Goal: Task Accomplishment & Management: Manage account settings

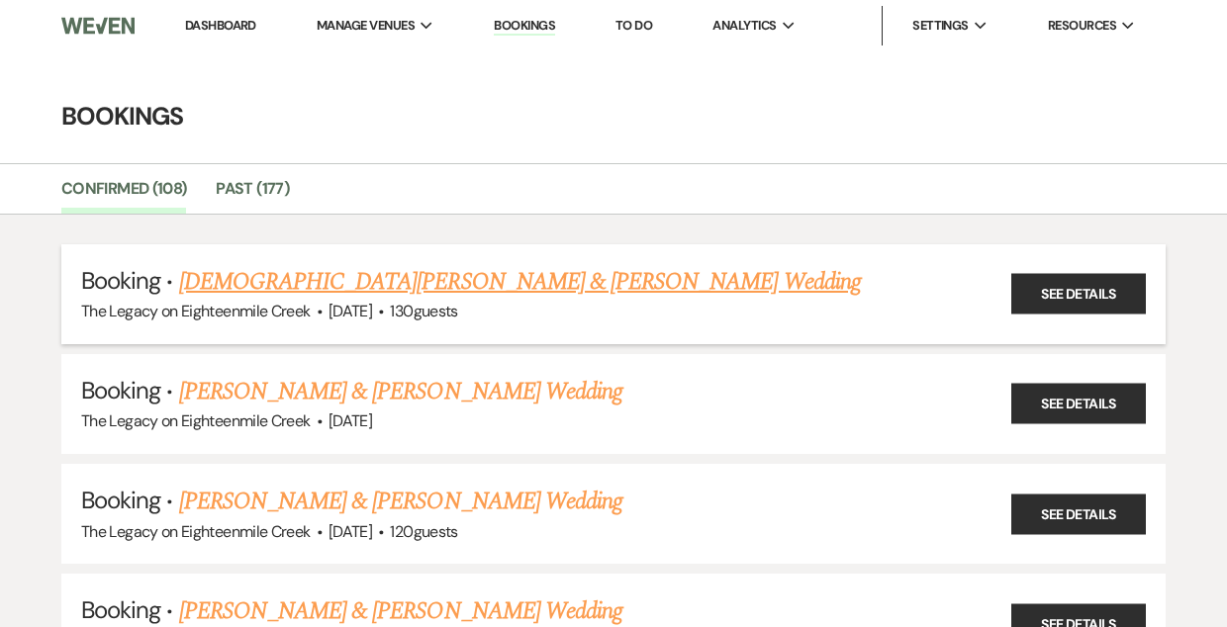
click at [535, 280] on link "[DEMOGRAPHIC_DATA][PERSON_NAME] & [PERSON_NAME] Wedding" at bounding box center [520, 282] width 682 height 36
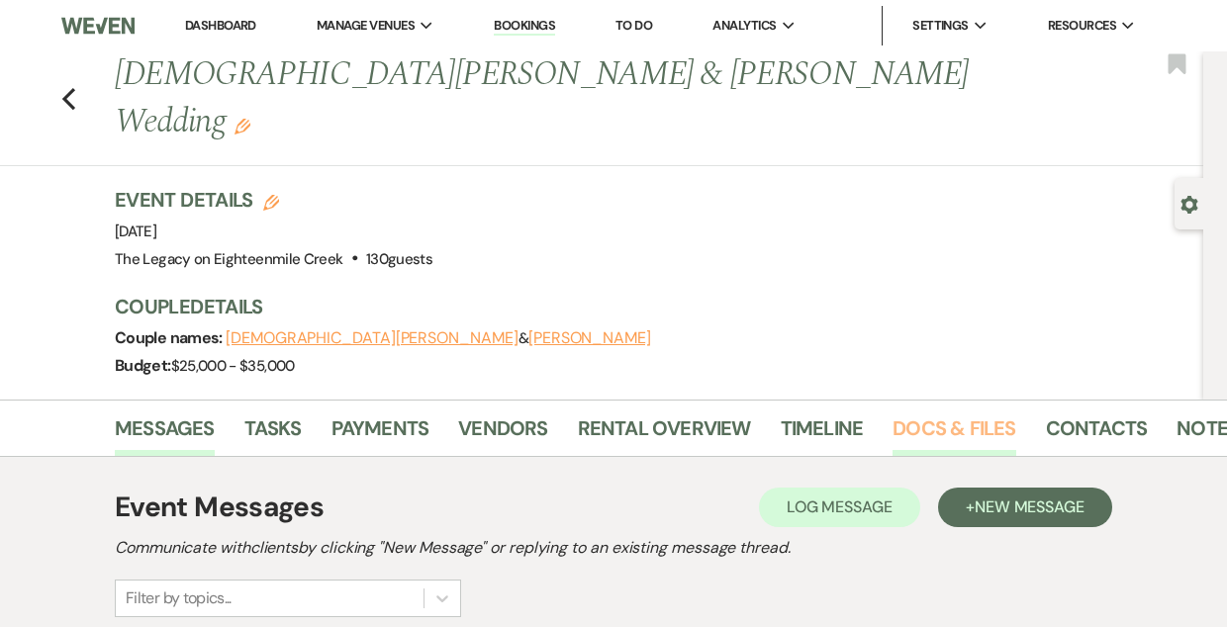
click at [948, 413] on link "Docs & Files" at bounding box center [953, 435] width 123 height 44
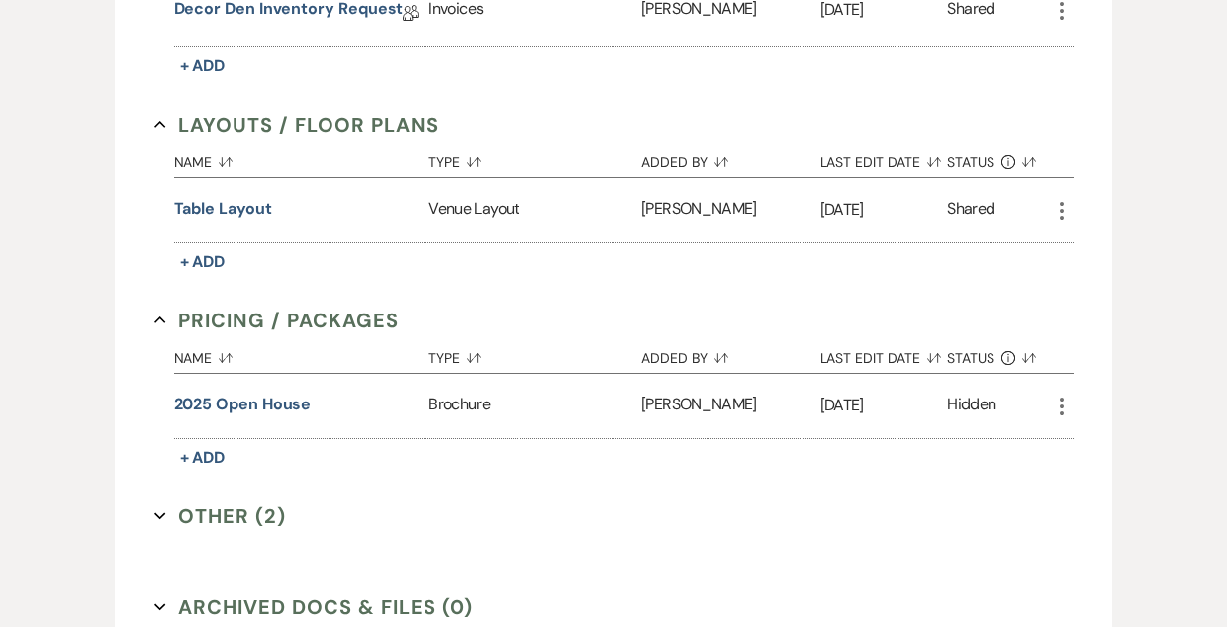
scroll to position [1142, 0]
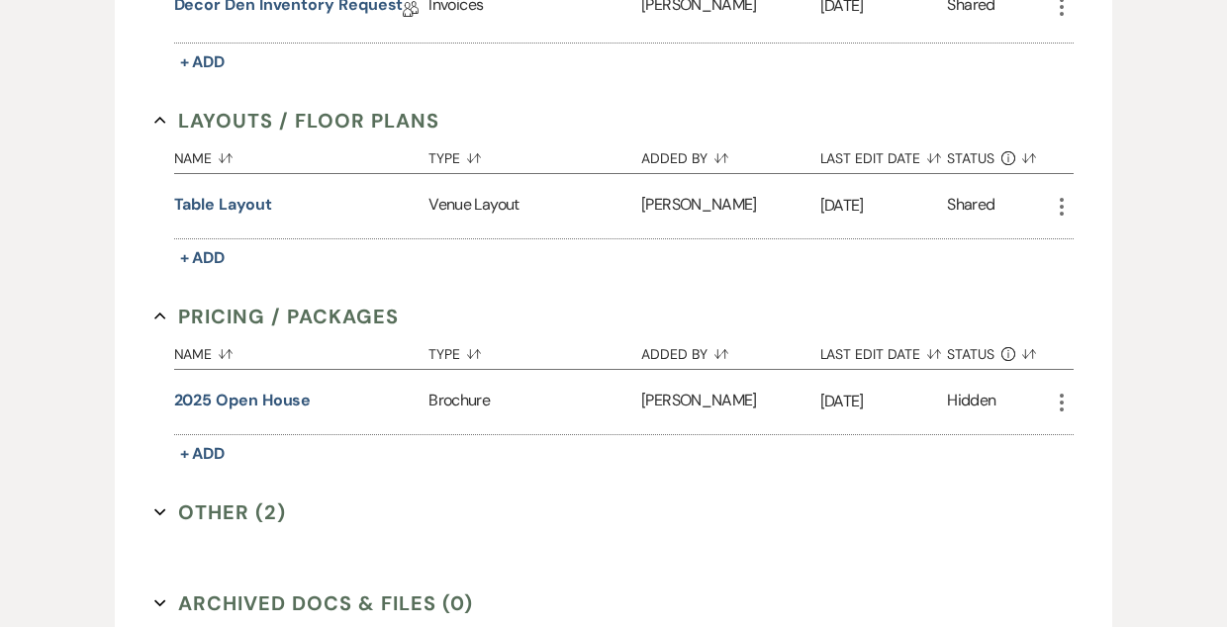
click at [261, 498] on button "Other (2) Expand" at bounding box center [220, 513] width 133 height 30
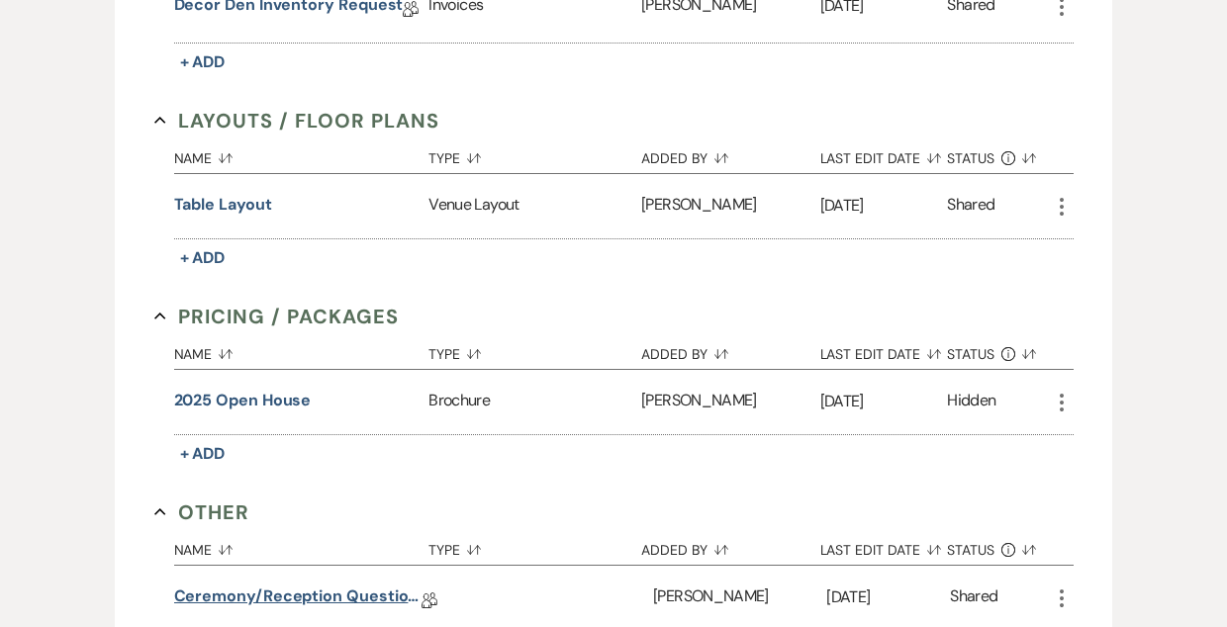
click at [322, 585] on link "Ceremony/Reception Questionnaire" at bounding box center [297, 600] width 247 height 31
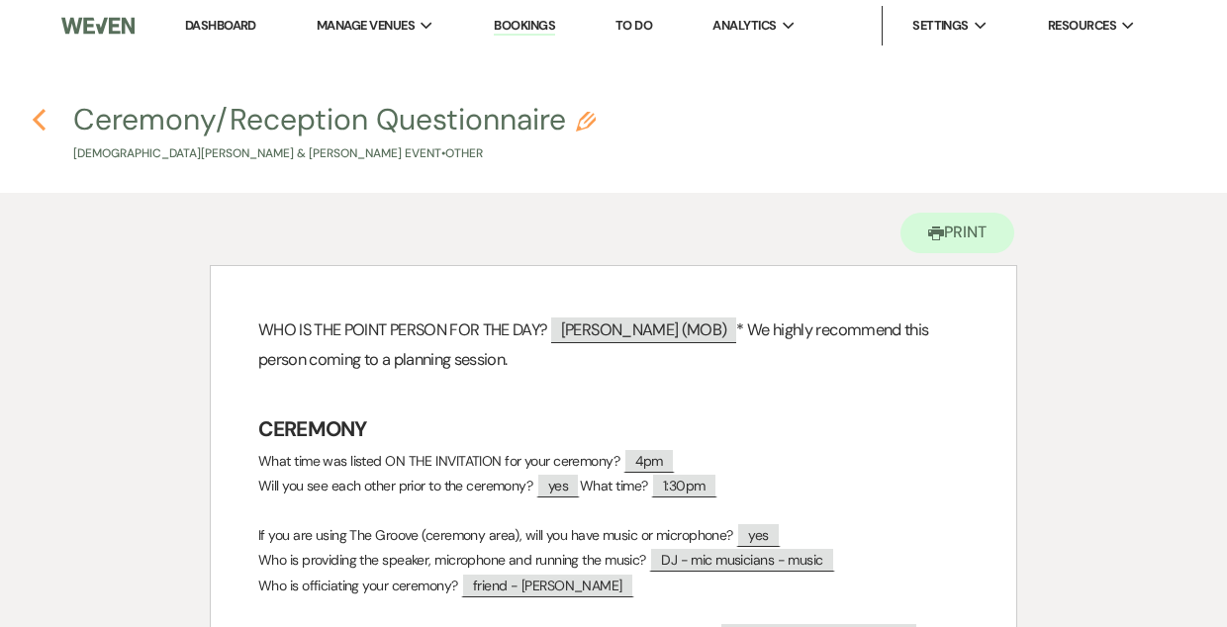
click at [36, 111] on icon "Previous" at bounding box center [39, 120] width 15 height 24
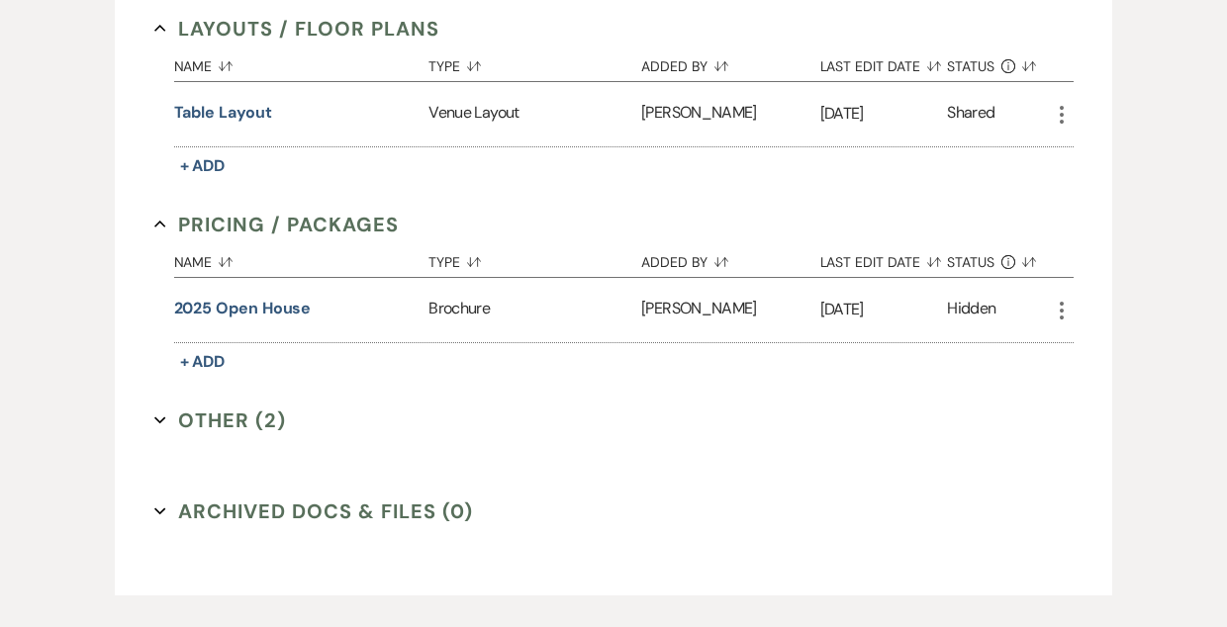
scroll to position [1249, 0]
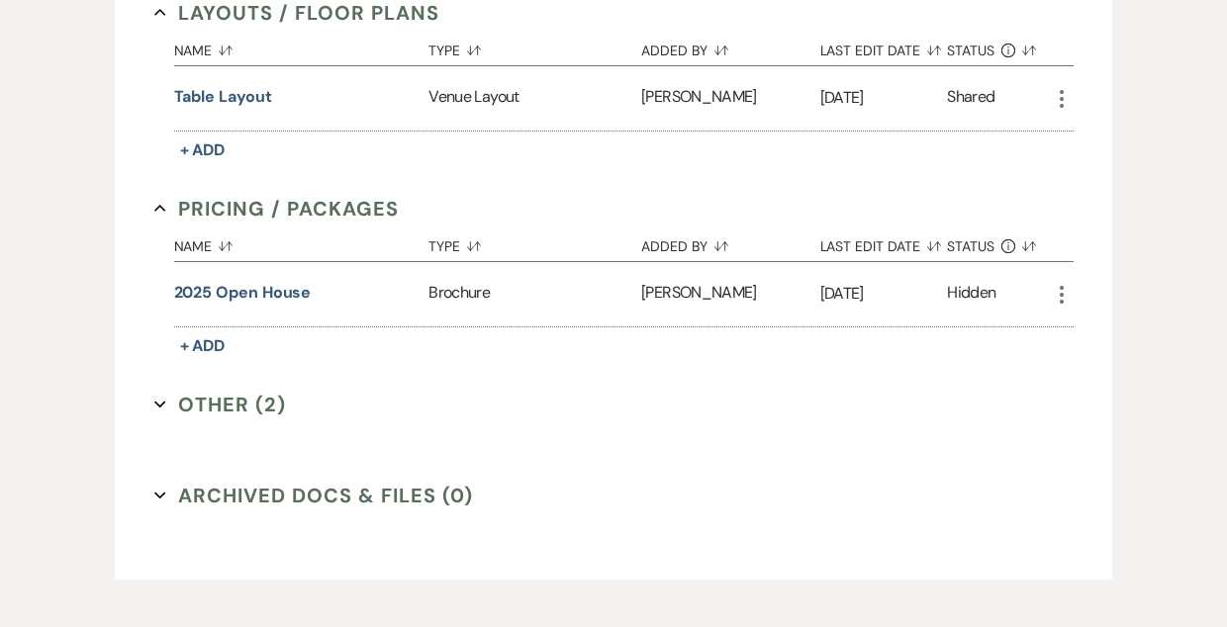
click at [231, 390] on button "Other (2) Expand" at bounding box center [220, 405] width 133 height 30
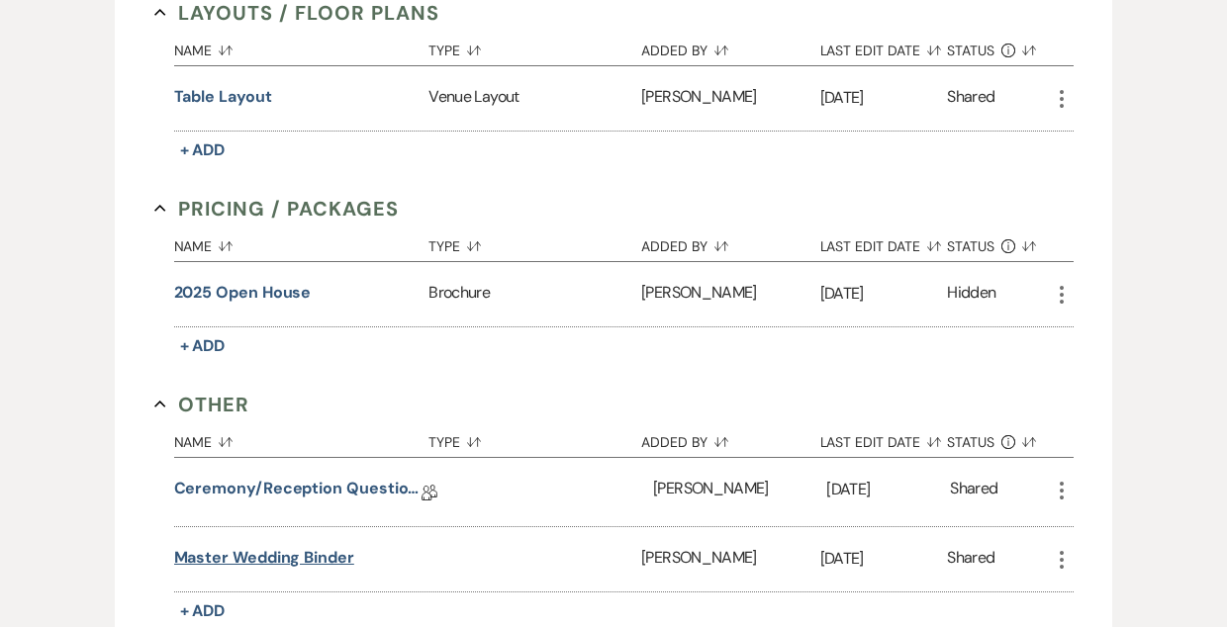
click at [305, 546] on button "Master Wedding Binder" at bounding box center [264, 558] width 180 height 24
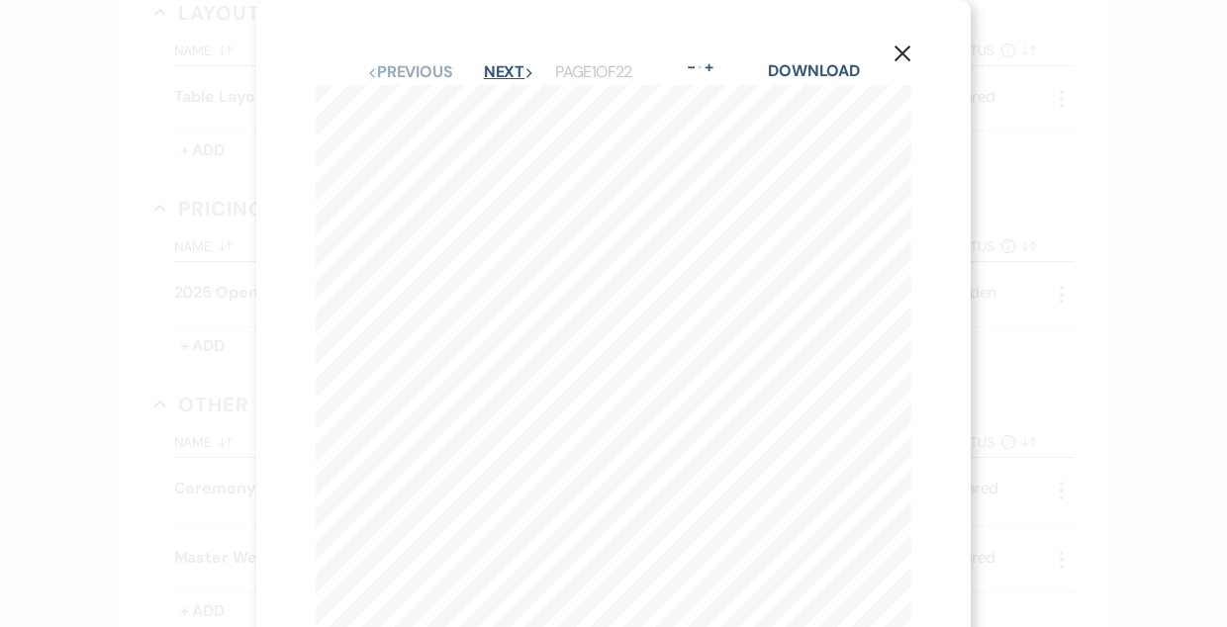
click at [507, 71] on button "Next Next" at bounding box center [509, 72] width 51 height 16
click at [507, 72] on button "Next Next" at bounding box center [508, 72] width 51 height 16
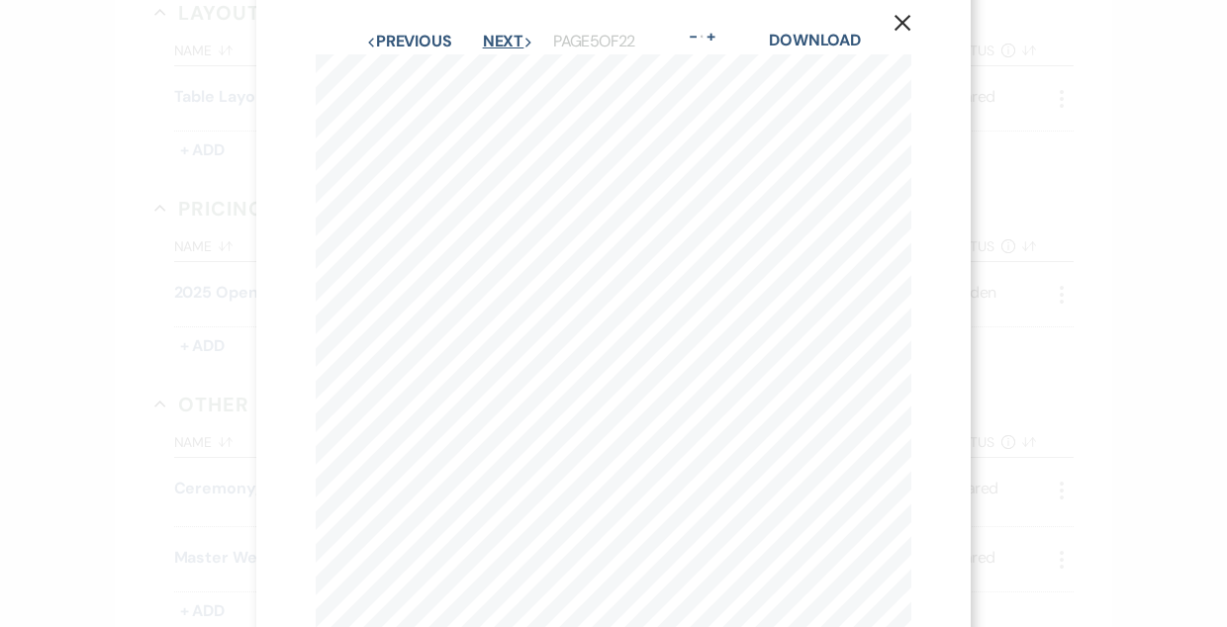
scroll to position [24, 0]
click at [501, 43] on button "Next Next" at bounding box center [508, 49] width 51 height 16
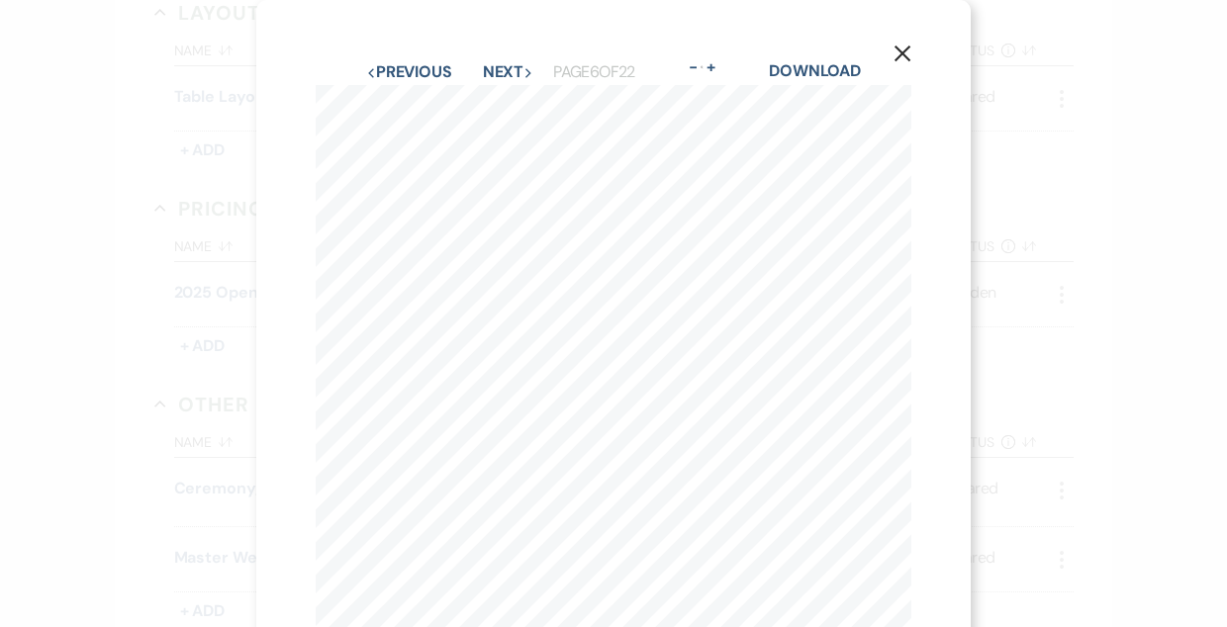
click at [501, 43] on div "X Previous Previous Next Next Page 6 of 22 - Zoom + Download 12:10 pm Legacy to…" at bounding box center [613, 458] width 714 height 916
click at [506, 76] on button "Next Next" at bounding box center [508, 72] width 51 height 16
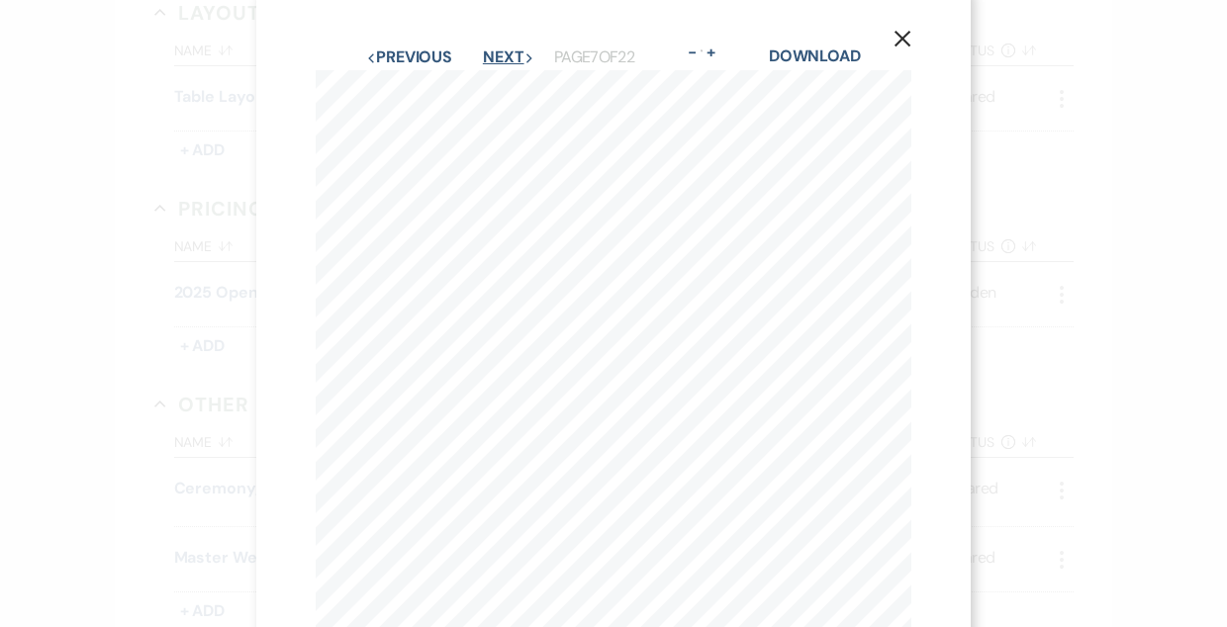
scroll to position [3, 0]
click at [508, 69] on button "Next Next" at bounding box center [508, 69] width 51 height 16
